Goal: Find specific page/section: Find specific page/section

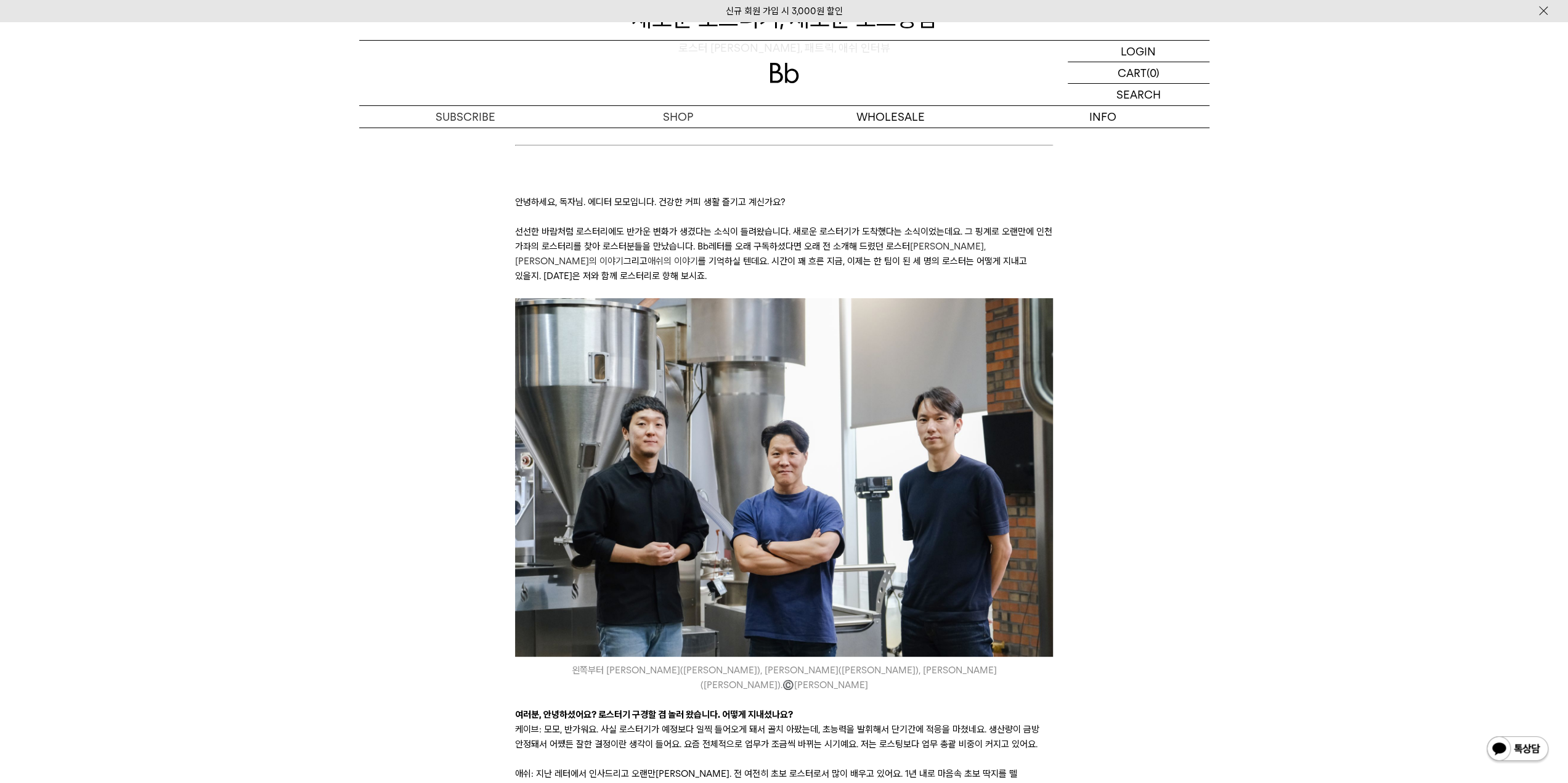
scroll to position [370, 0]
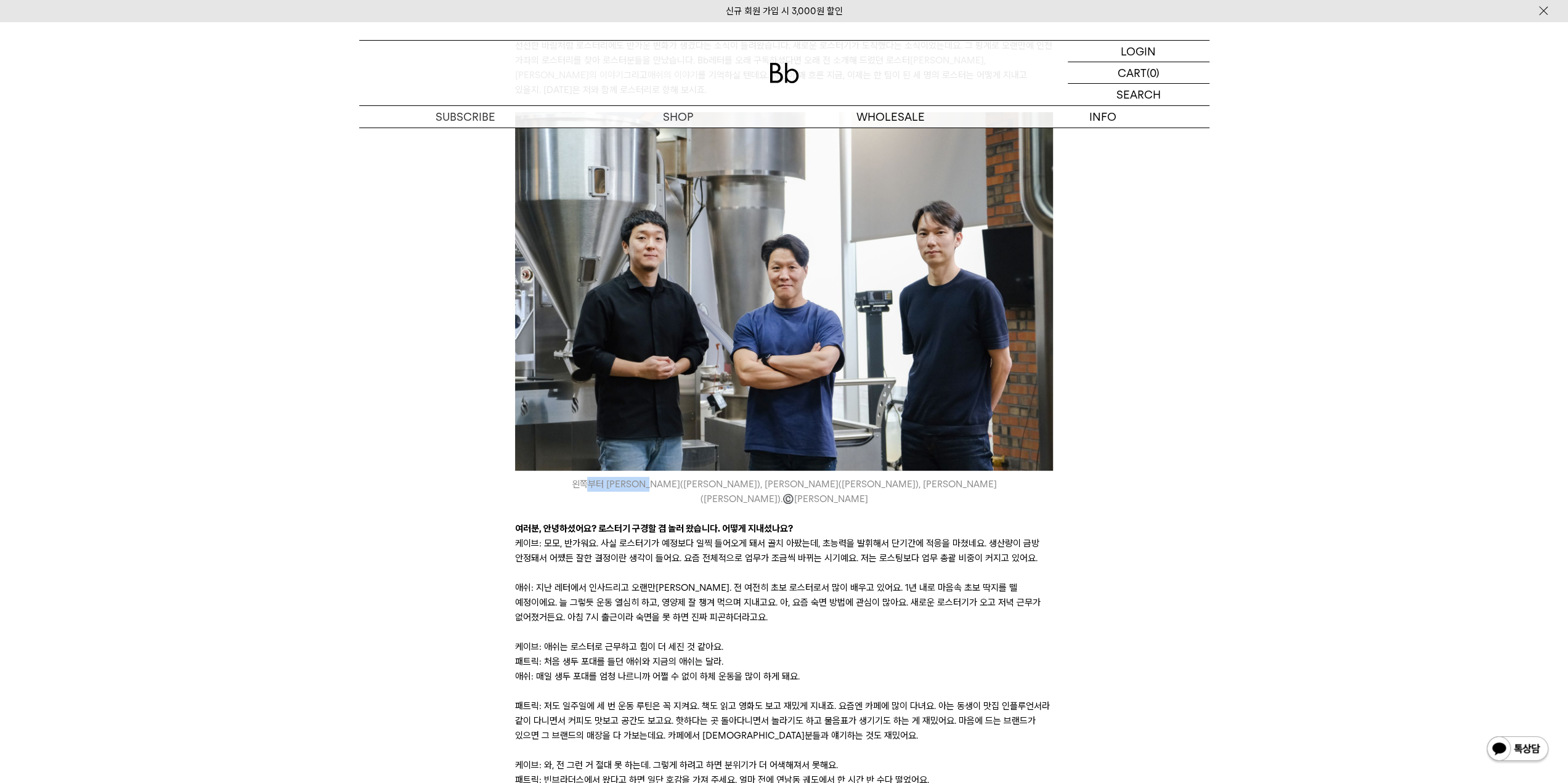
drag, startPoint x: 639, startPoint y: 469, endPoint x: 709, endPoint y: 480, distance: 70.9
click at [704, 477] on icon "왼쪽부터 이재철 로스터(애쉬), 이준명 로스터(패트릭), 김선민 로스터(케이브). ©️ 박은실Momo" at bounding box center [784, 492] width 538 height 29
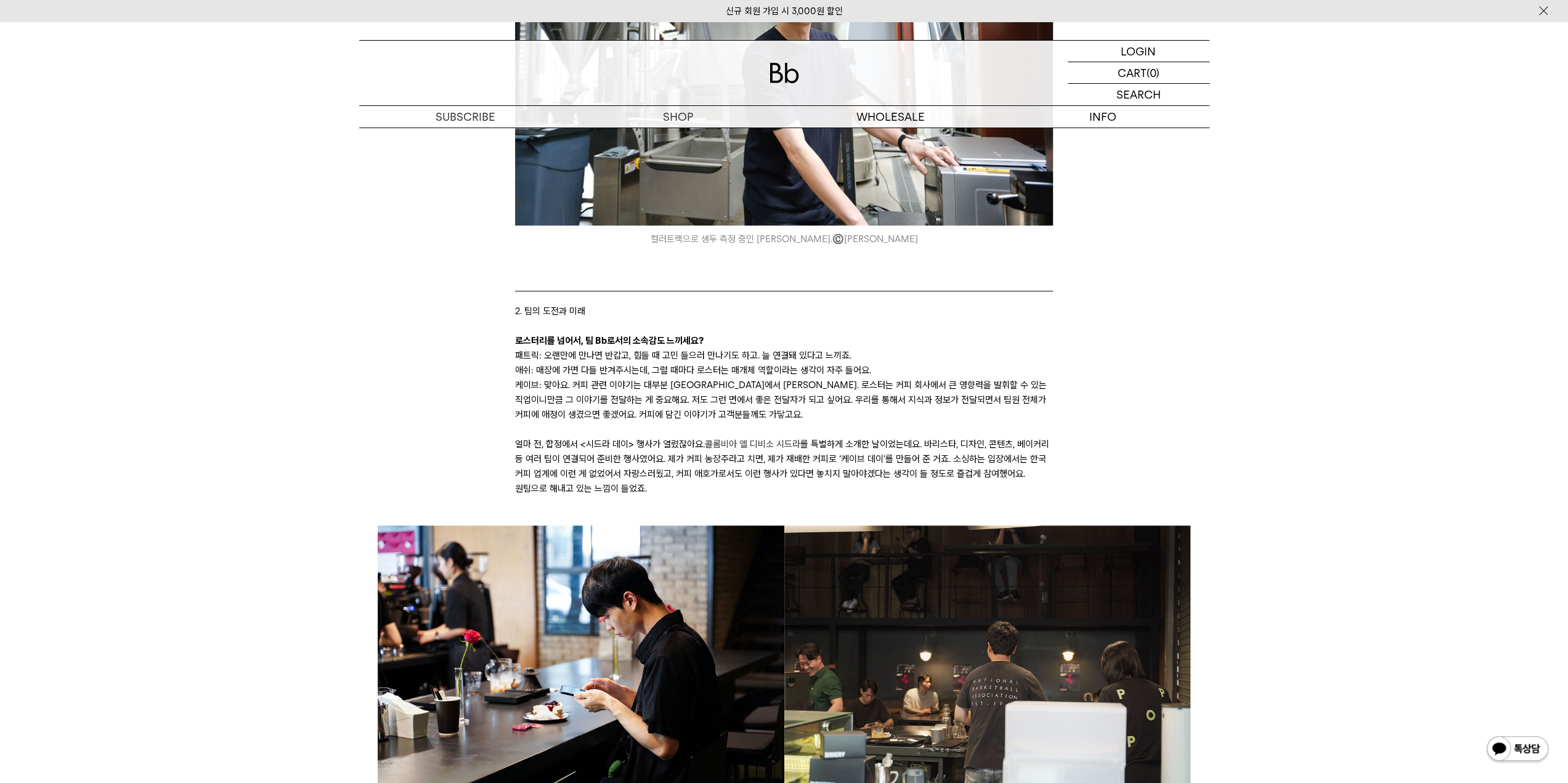
scroll to position [5113, 0]
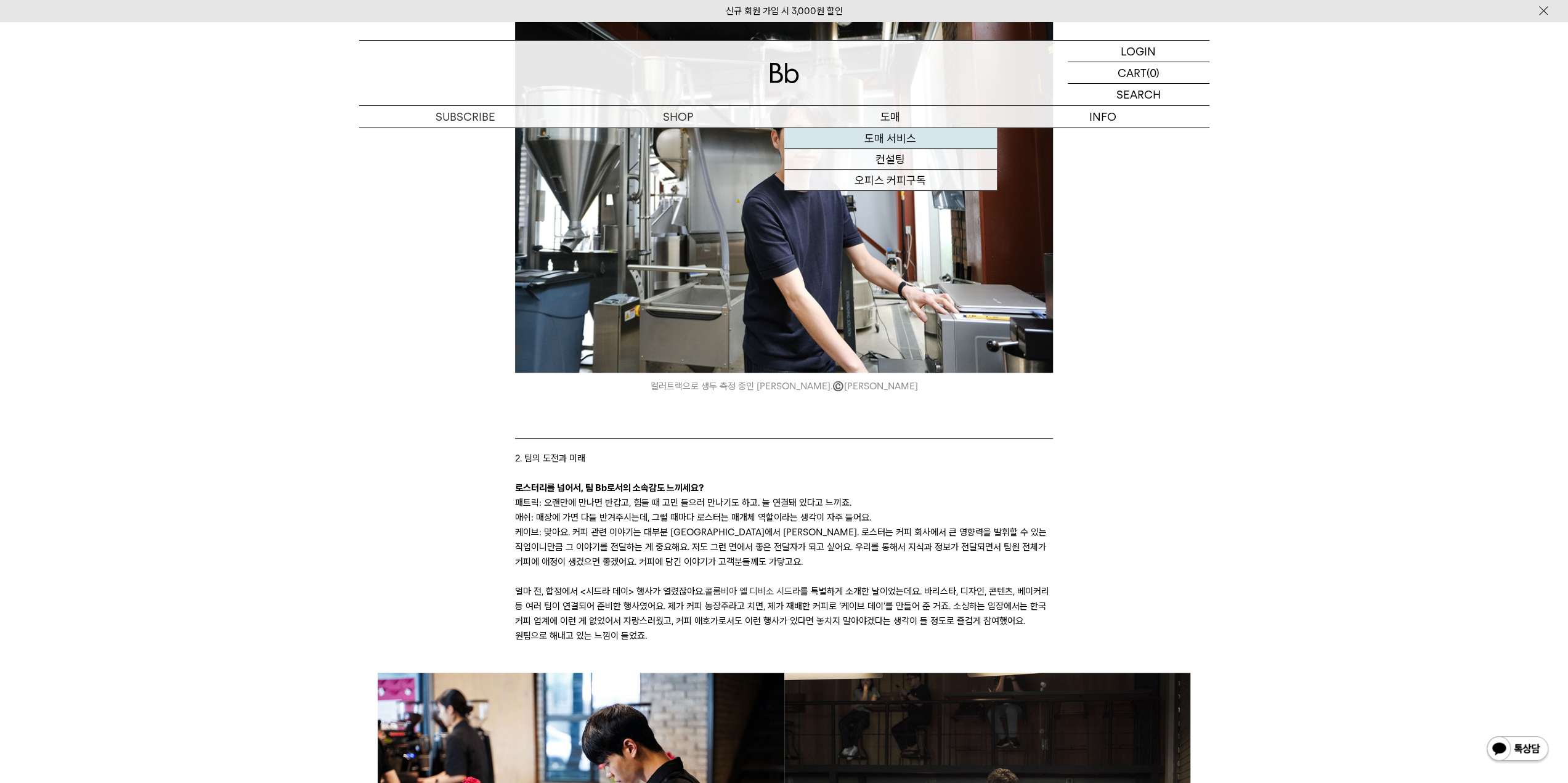
click at [889, 140] on link "도매 서비스" at bounding box center [890, 139] width 212 height 21
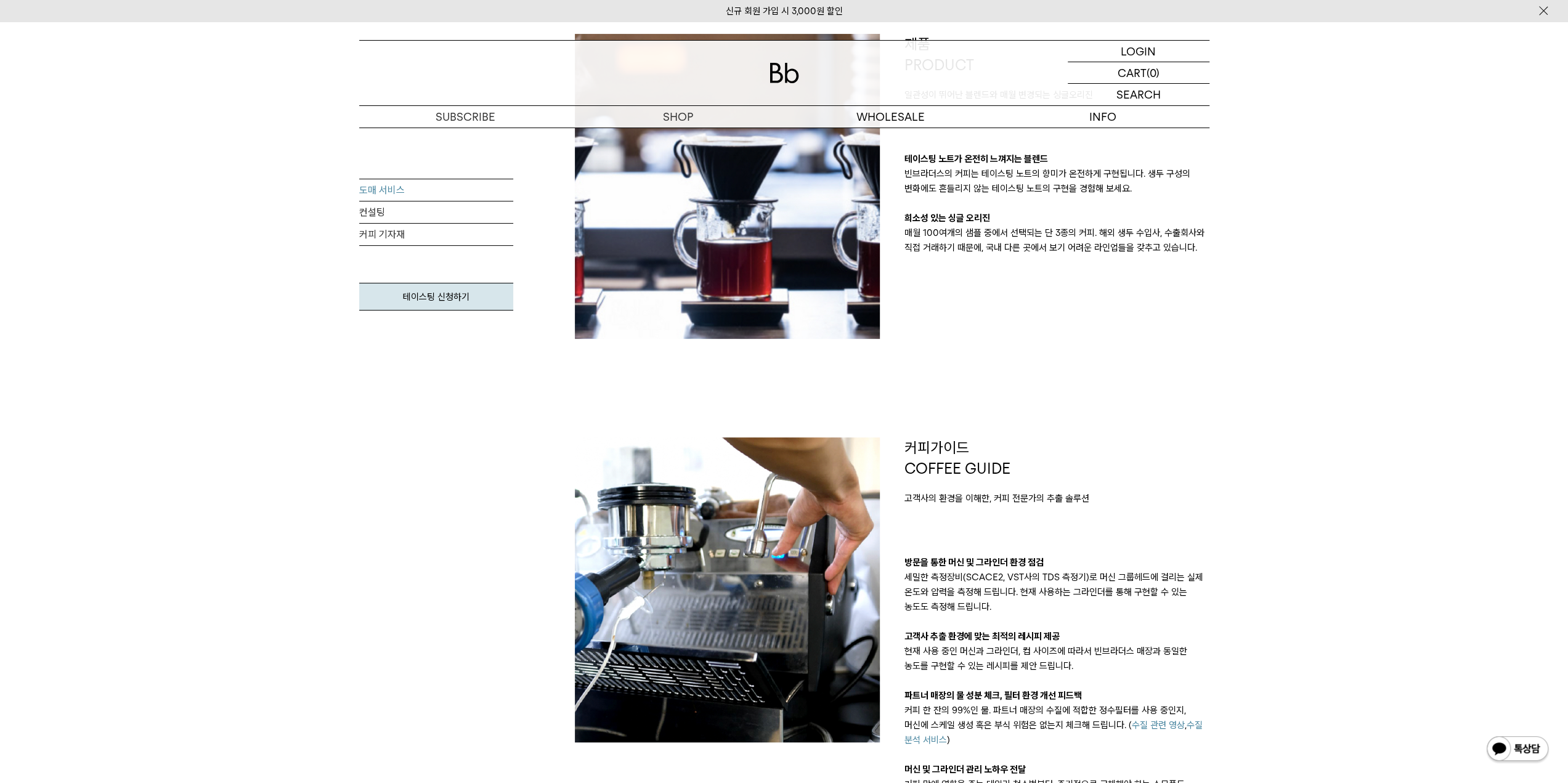
scroll to position [370, 0]
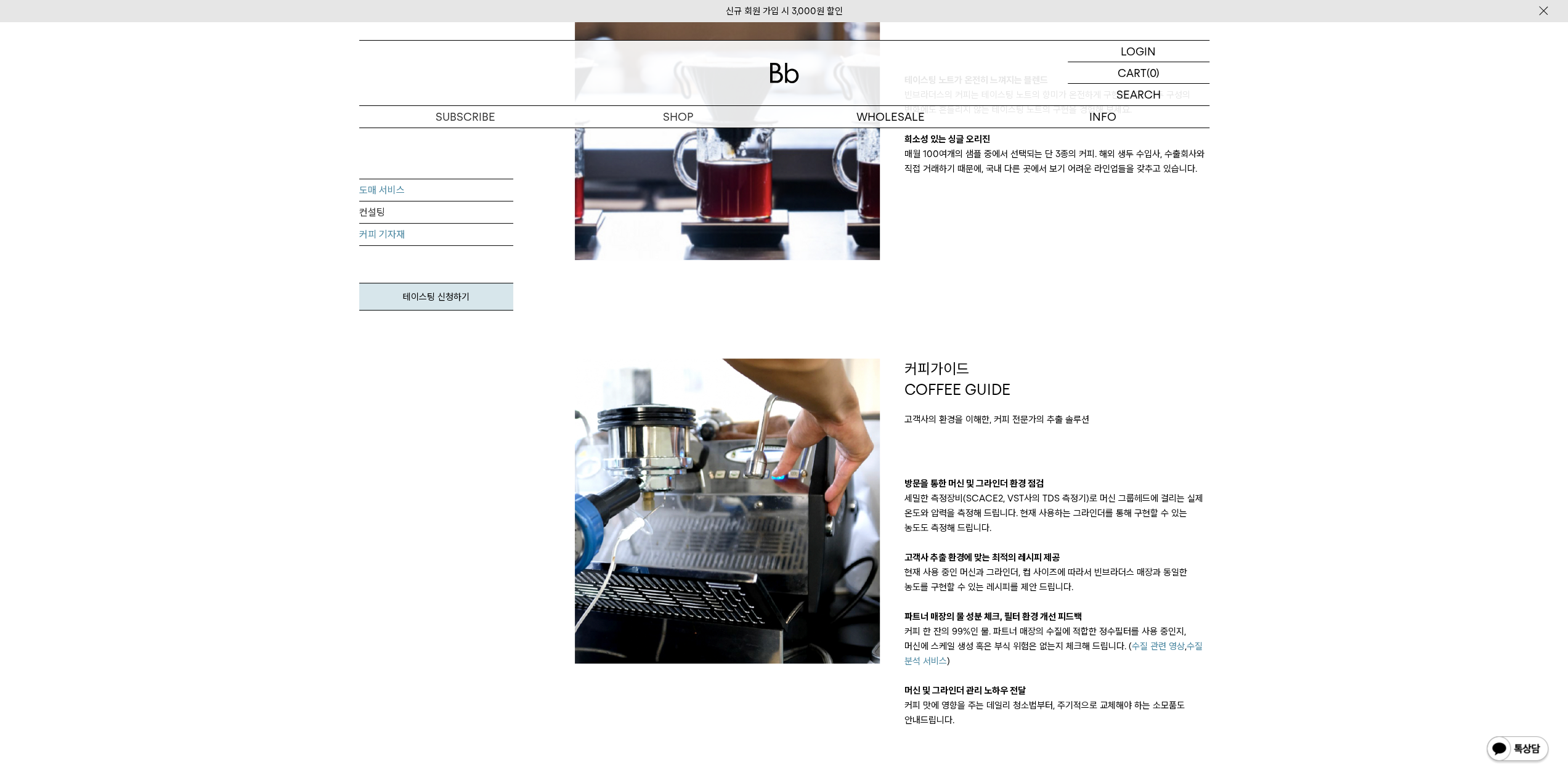
click at [393, 239] on link "커피 기자재" at bounding box center [436, 234] width 154 height 22
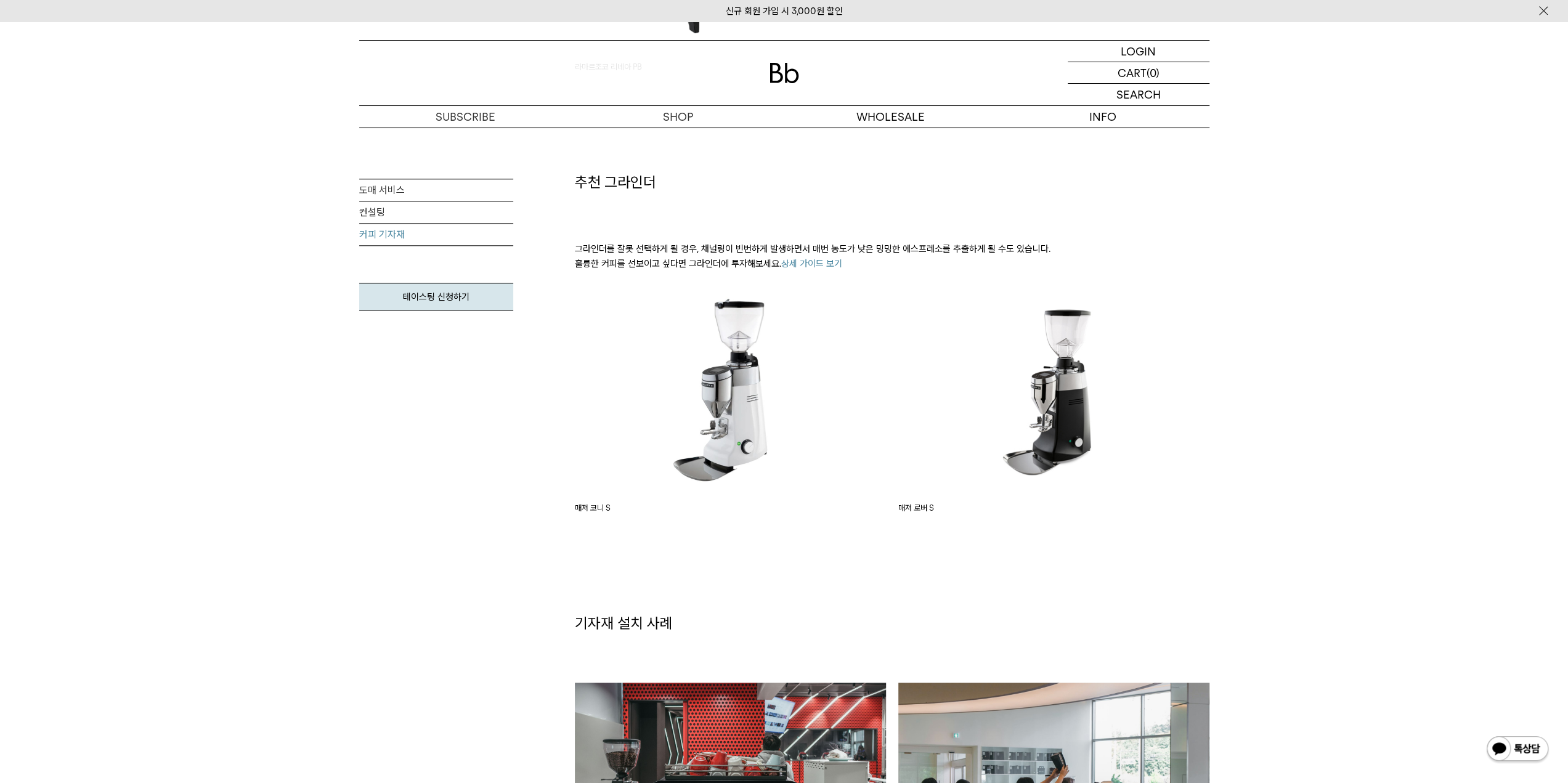
scroll to position [1171, 0]
